Goal: Navigation & Orientation: Find specific page/section

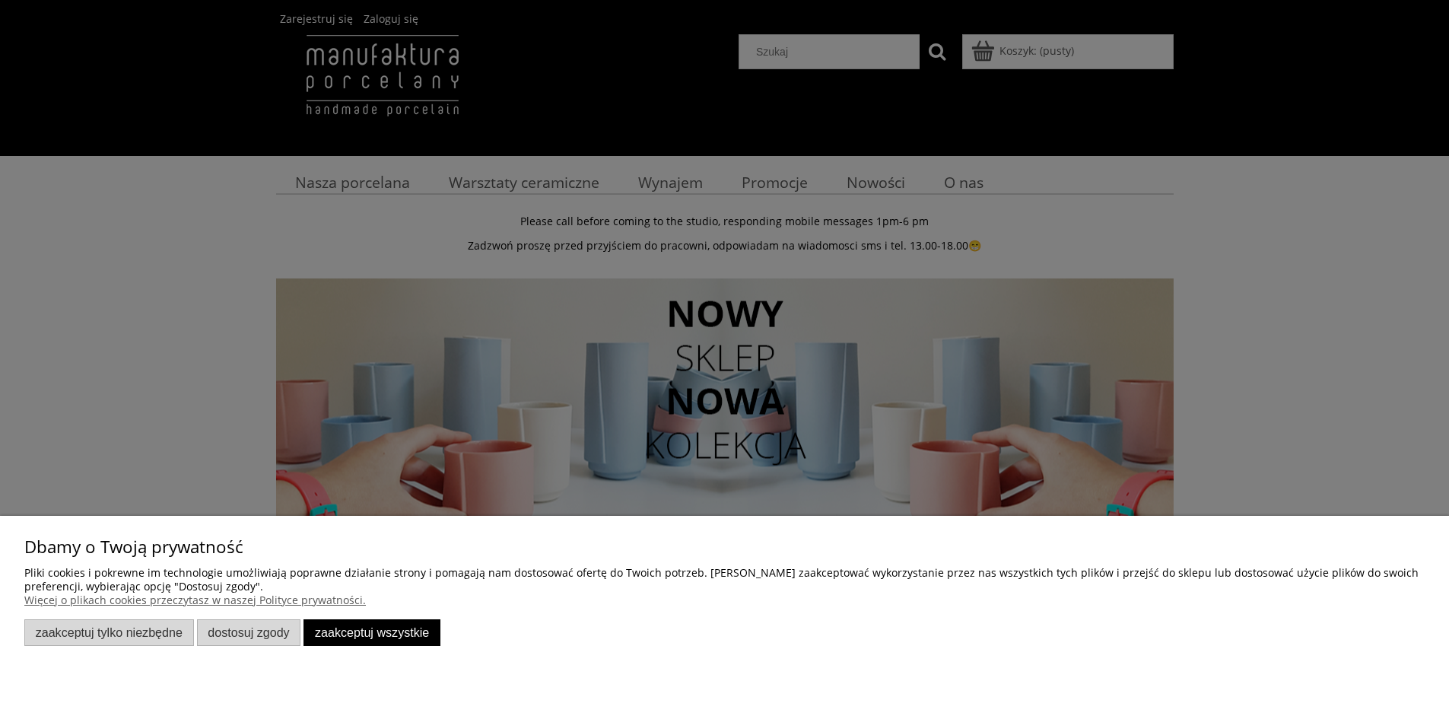
click at [378, 629] on button "Zaakceptuj wszystkie" at bounding box center [371, 632] width 137 height 27
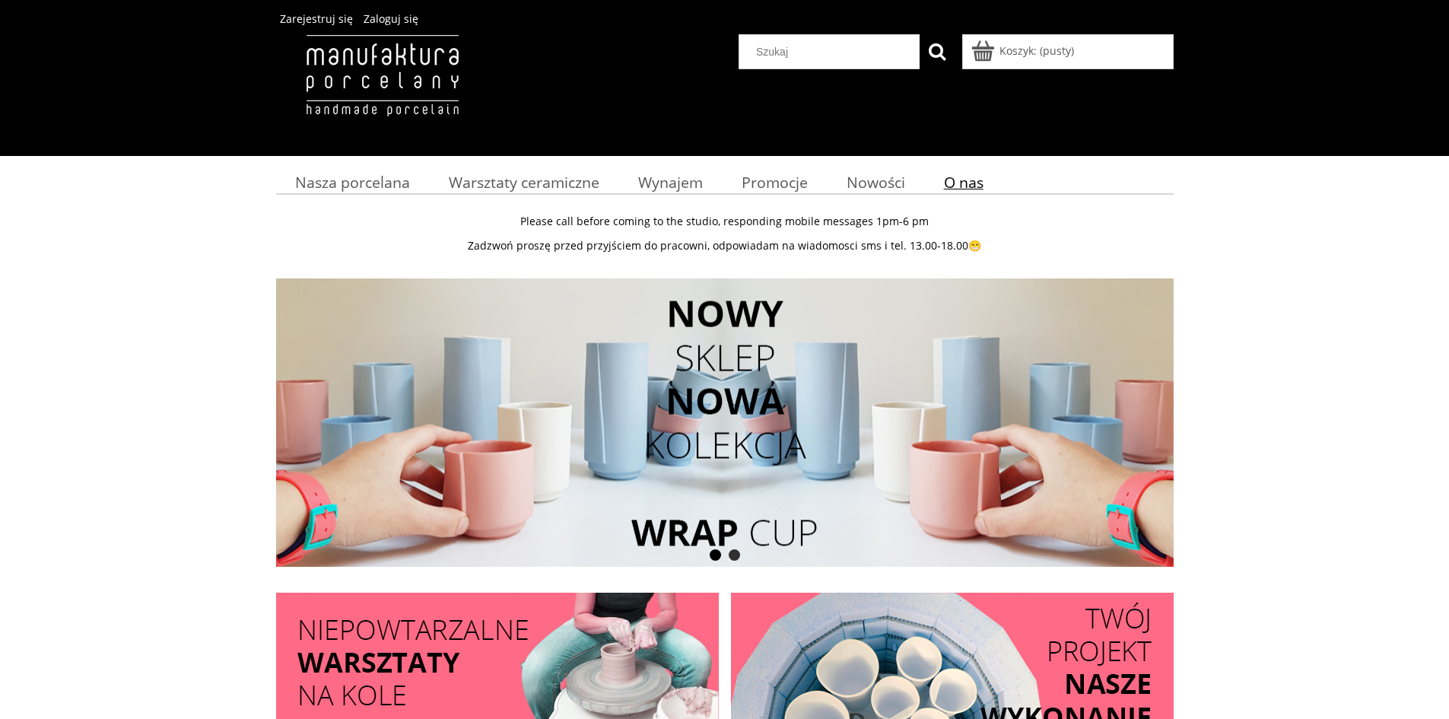
click at [963, 186] on span "O nas" at bounding box center [964, 182] width 40 height 21
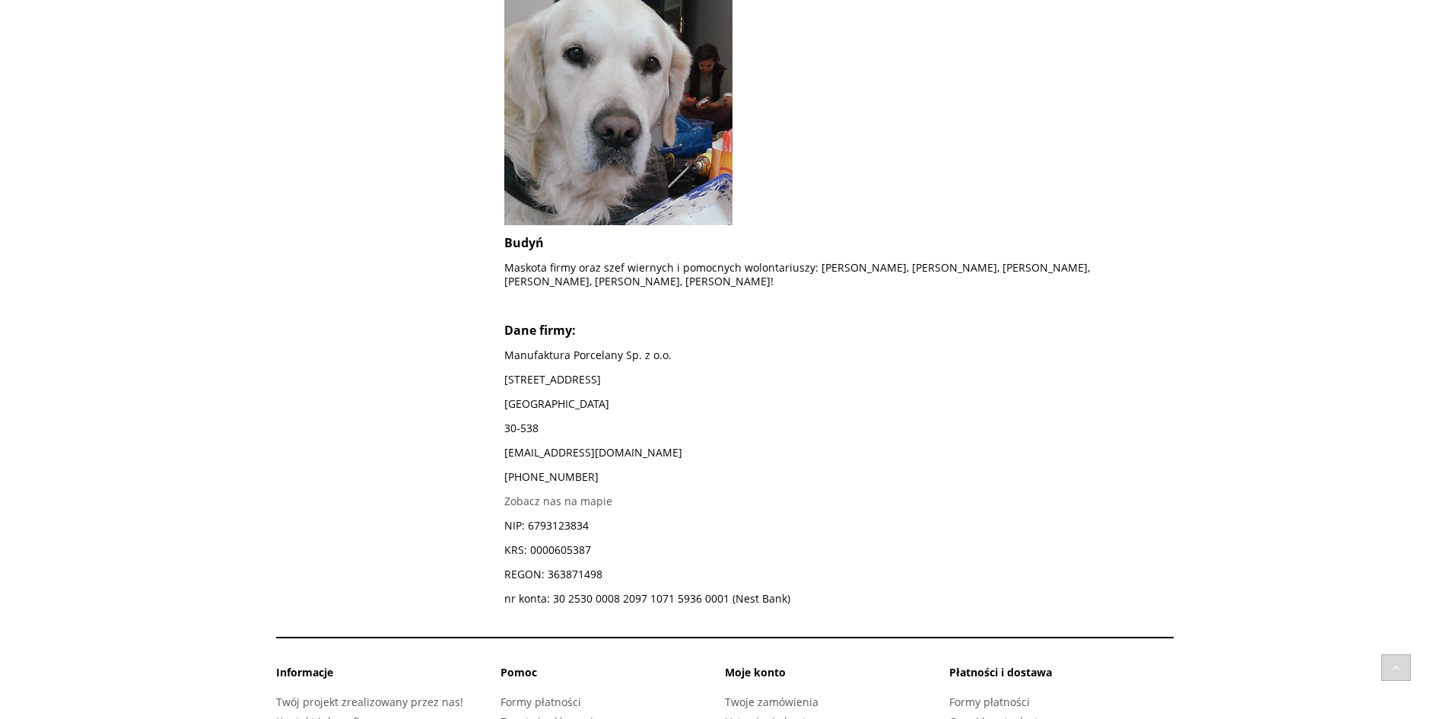
scroll to position [1369, 0]
